Goal: Task Accomplishment & Management: Complete application form

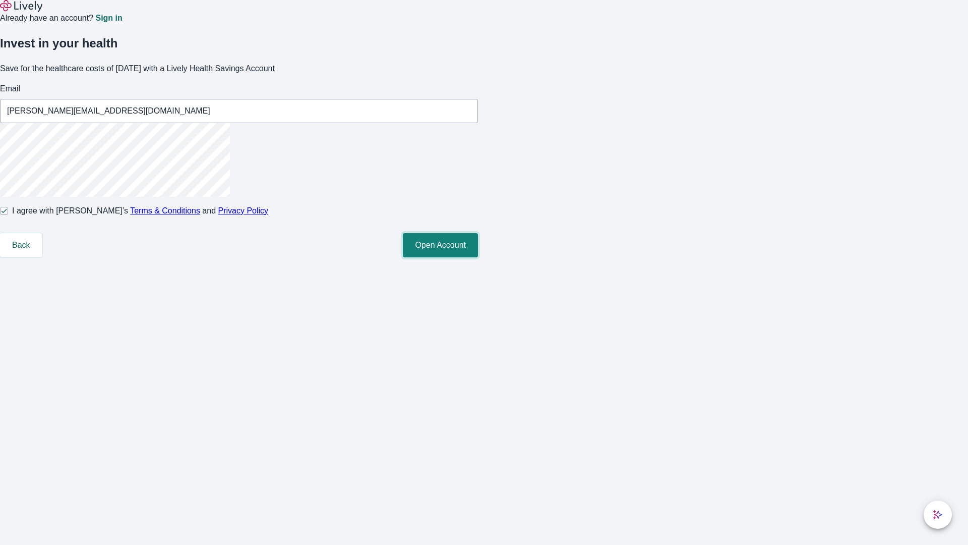
click at [478, 257] on button "Open Account" at bounding box center [440, 245] width 75 height 24
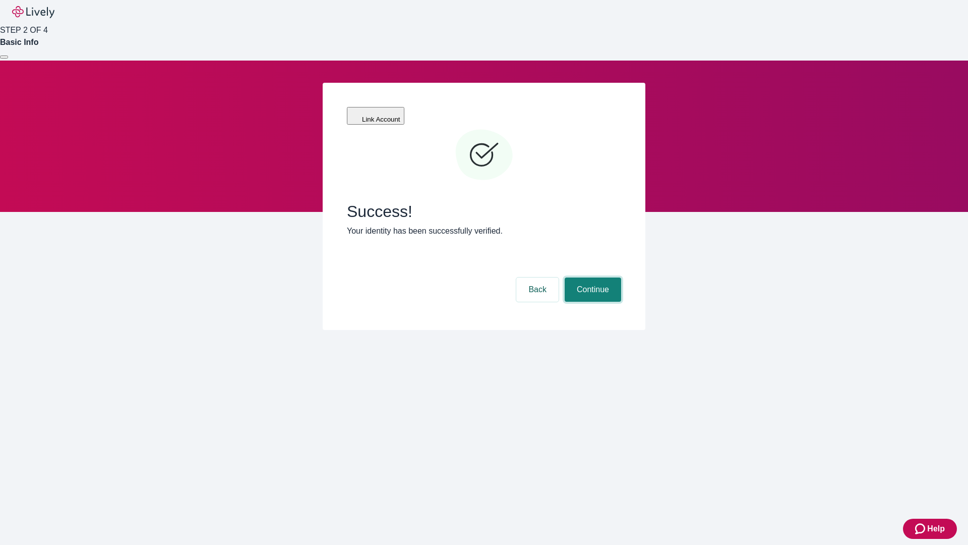
click at [592, 277] on button "Continue" at bounding box center [593, 289] width 56 height 24
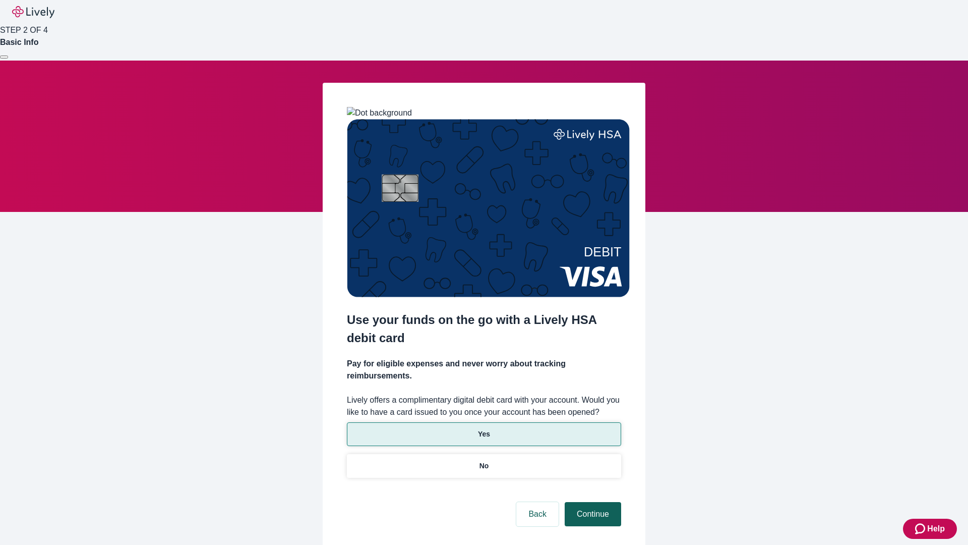
click at [484, 429] on p "Yes" at bounding box center [484, 434] width 12 height 11
click at [592, 502] on button "Continue" at bounding box center [593, 514] width 56 height 24
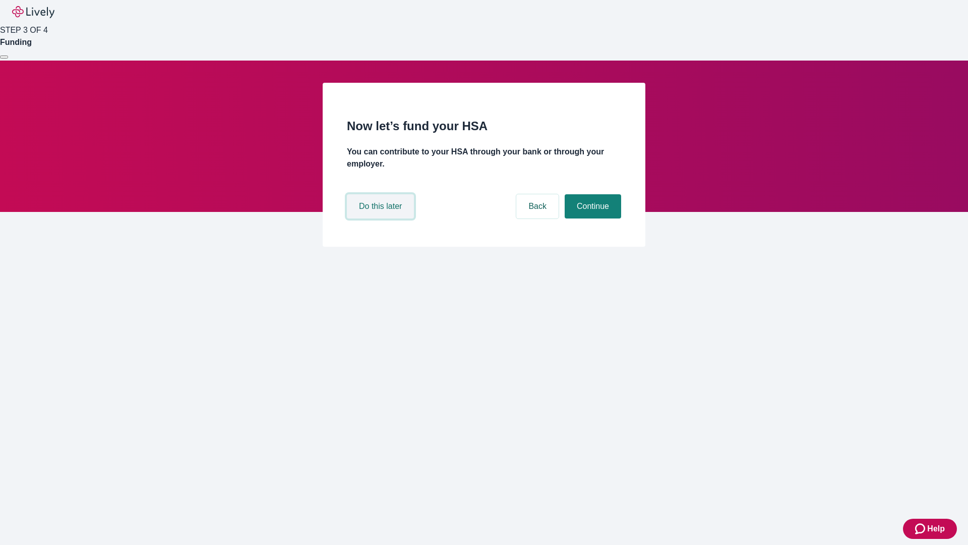
click at [382, 218] on button "Do this later" at bounding box center [380, 206] width 67 height 24
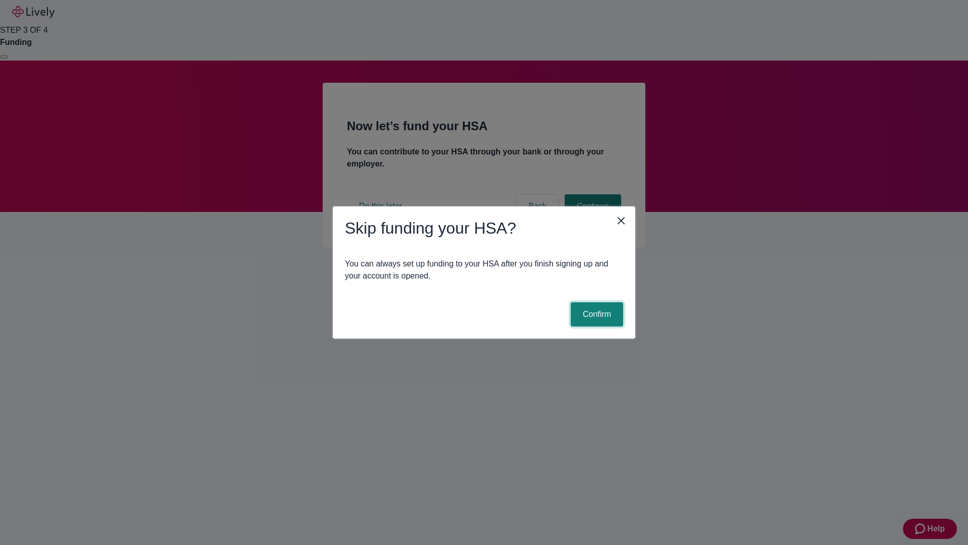
click at [596, 314] on button "Confirm" at bounding box center [597, 314] width 52 height 24
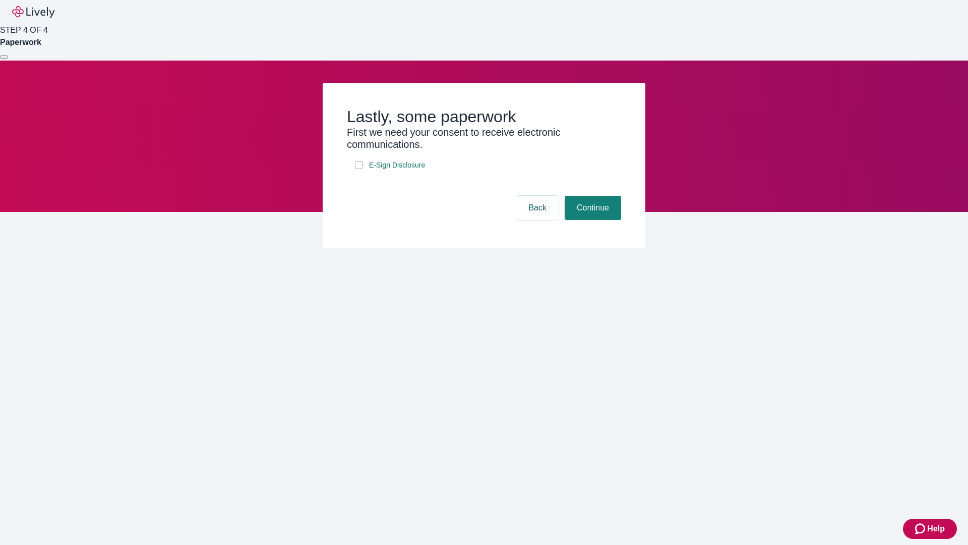
click at [359, 169] on input "E-Sign Disclosure" at bounding box center [359, 165] width 8 height 8
checkbox input "true"
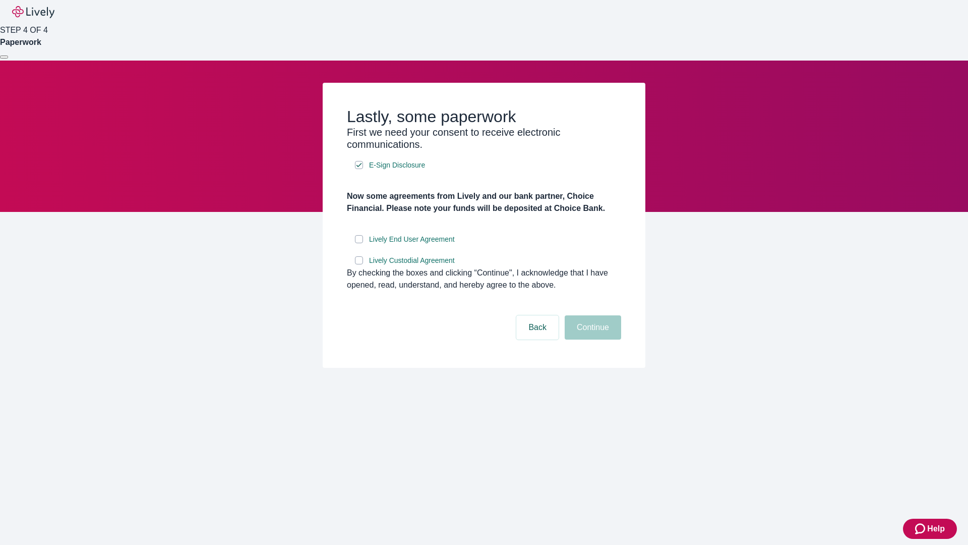
click at [359, 243] on input "Lively End User Agreement" at bounding box center [359, 239] width 8 height 8
checkbox input "true"
click at [359, 264] on input "Lively Custodial Agreement" at bounding box center [359, 260] width 8 height 8
checkbox input "true"
click at [592, 339] on button "Continue" at bounding box center [593, 327] width 56 height 24
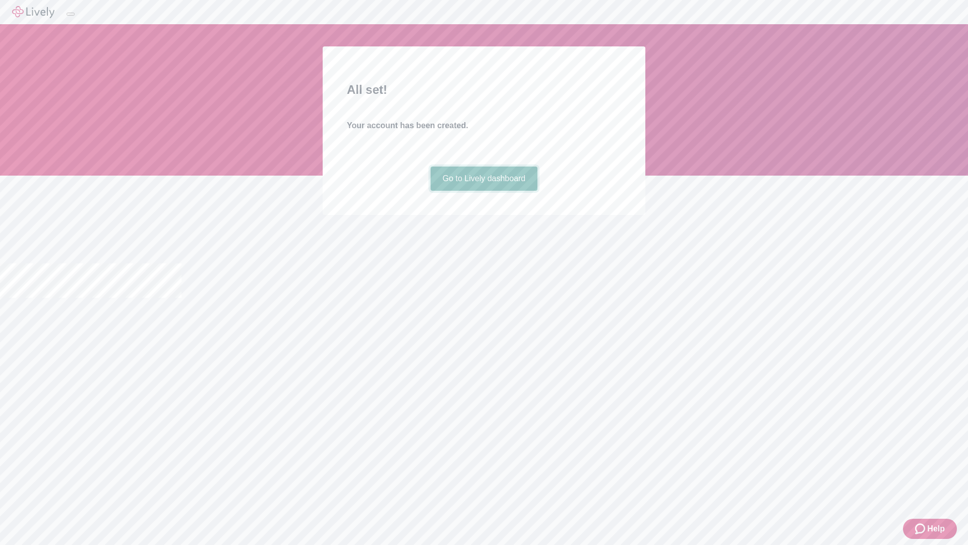
click at [484, 191] on link "Go to Lively dashboard" at bounding box center [484, 178] width 107 height 24
